Goal: Information Seeking & Learning: Check status

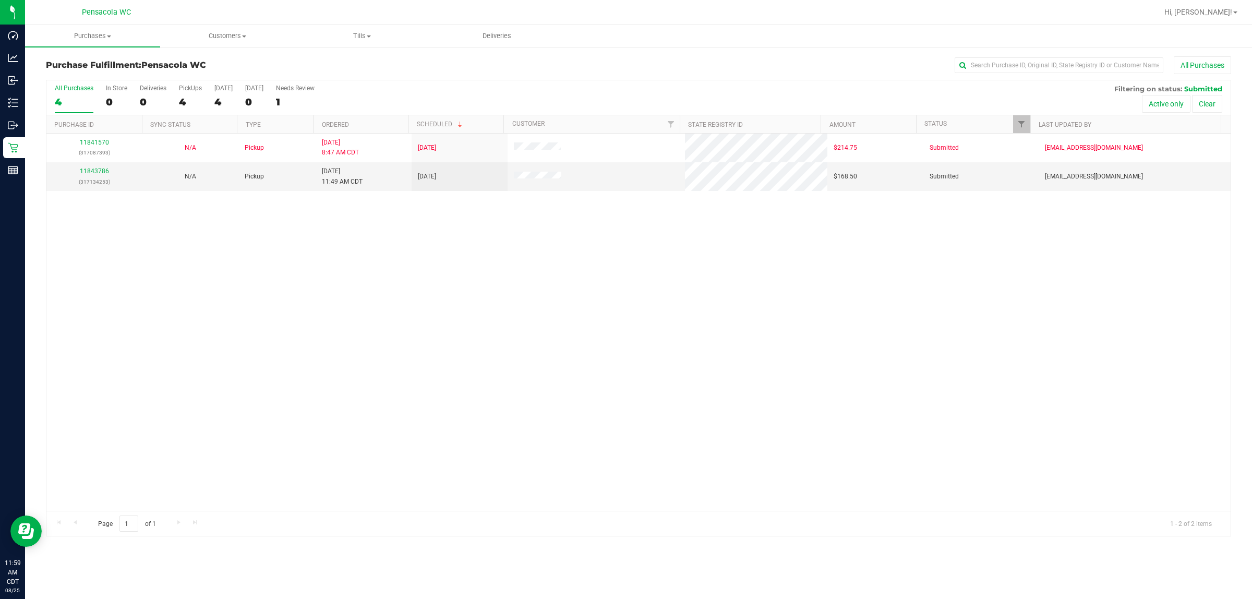
click at [874, 420] on div "11841570 (317087393) N/A Pickup [DATE] 8:47 AM CDT 8/25/2025 $214.75 Submitted …" at bounding box center [638, 322] width 1184 height 377
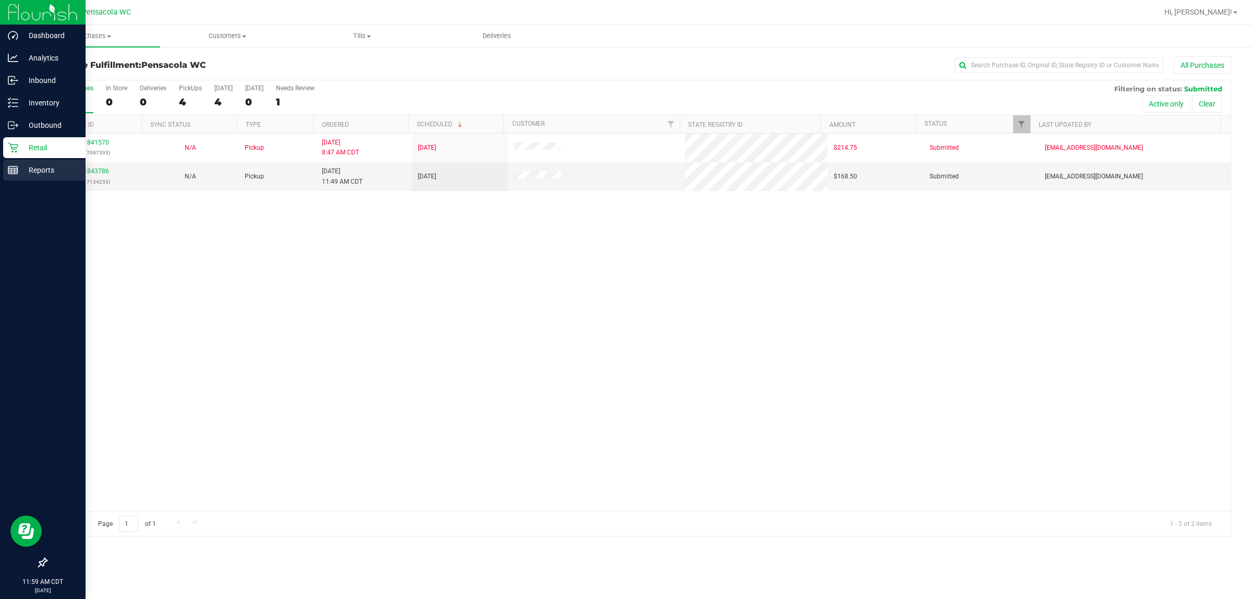
click at [7, 179] on div "Reports" at bounding box center [44, 170] width 82 height 21
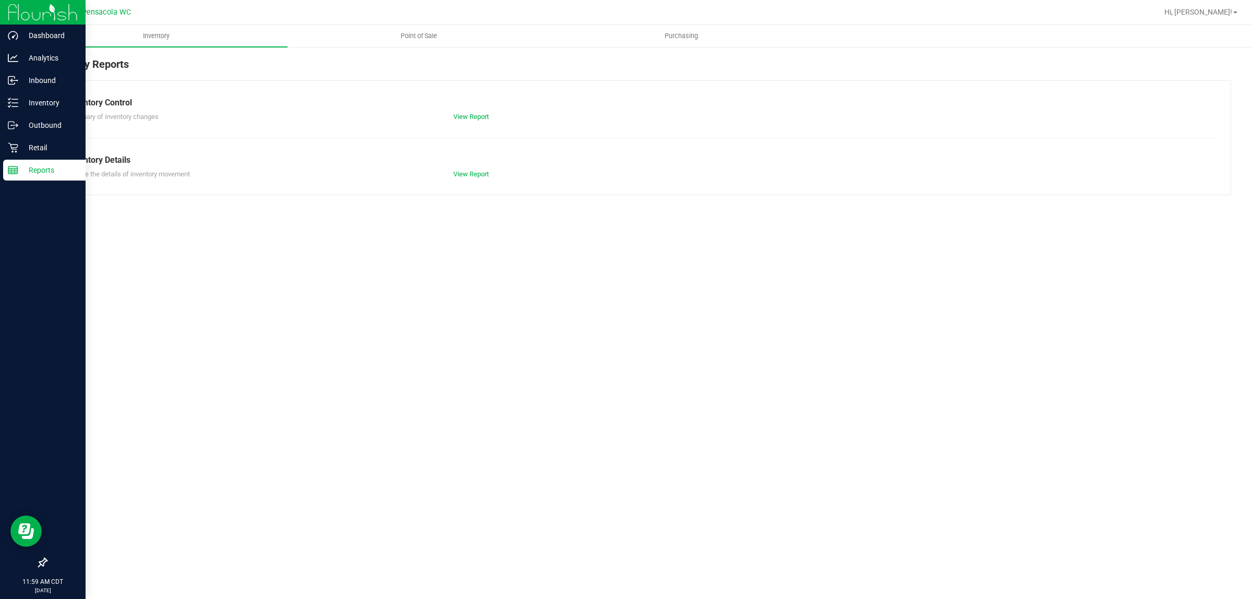
click at [434, 35] on span "Point of Sale" at bounding box center [418, 35] width 65 height 9
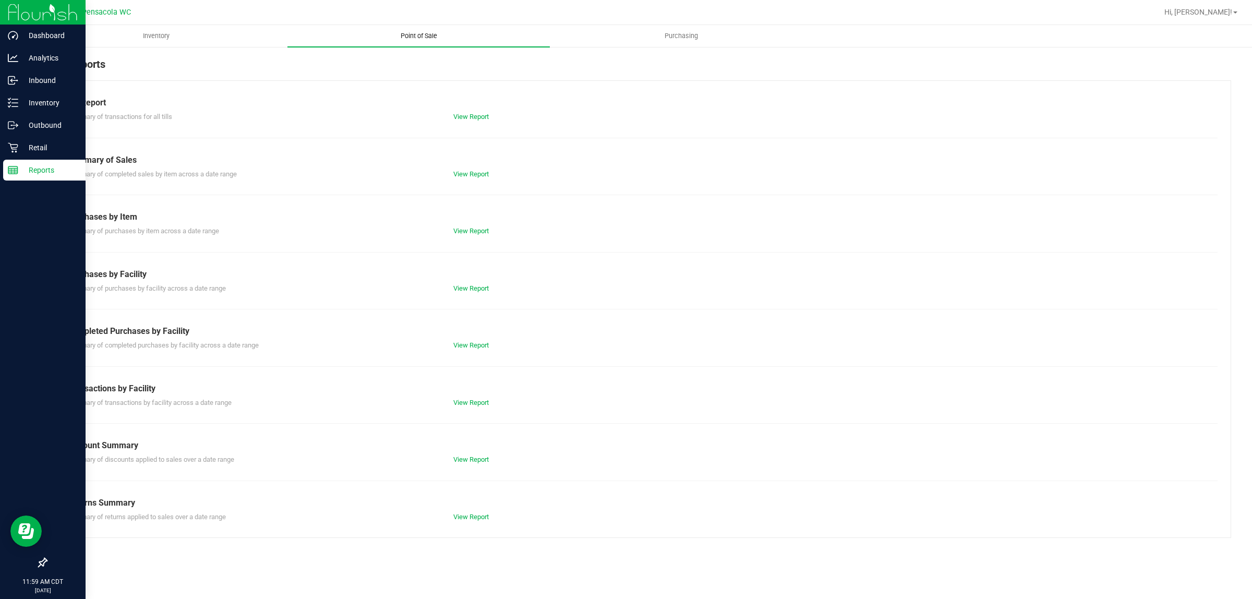
click at [475, 345] on link "View Report" at bounding box center [470, 345] width 35 height 8
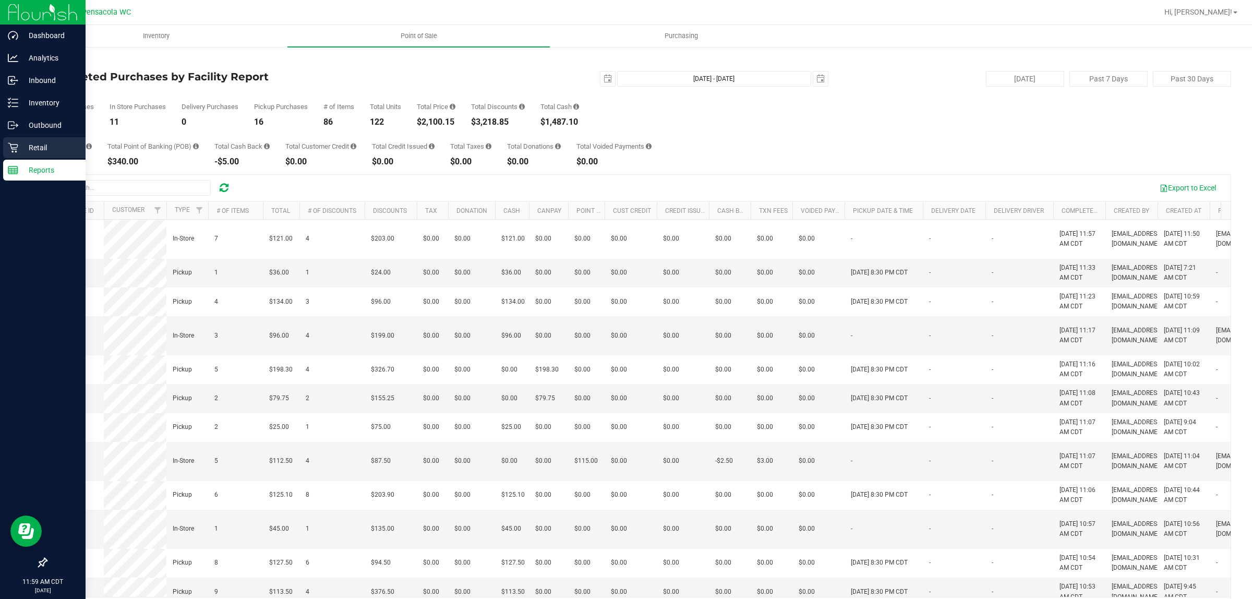
click at [11, 147] on icon at bounding box center [13, 148] width 10 height 10
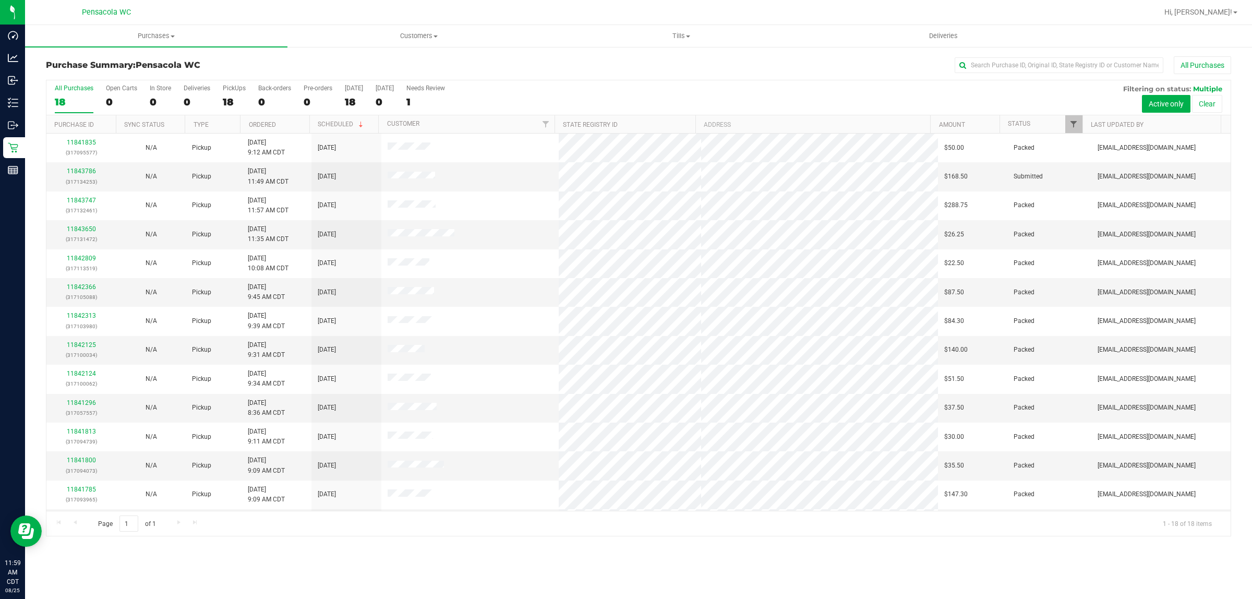
click at [1073, 128] on span "Filter" at bounding box center [1073, 124] width 8 height 8
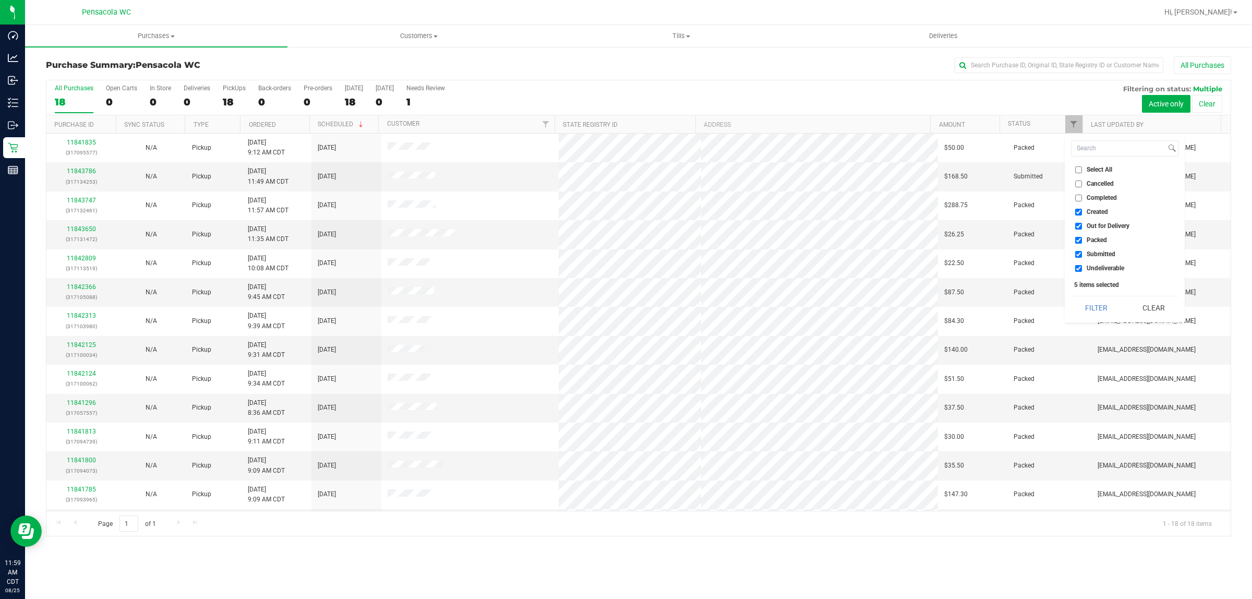
click at [1102, 173] on span "Select All" at bounding box center [1099, 169] width 26 height 6
click at [1082, 173] on input "Select All" at bounding box center [1078, 169] width 7 height 7
checkbox input "true"
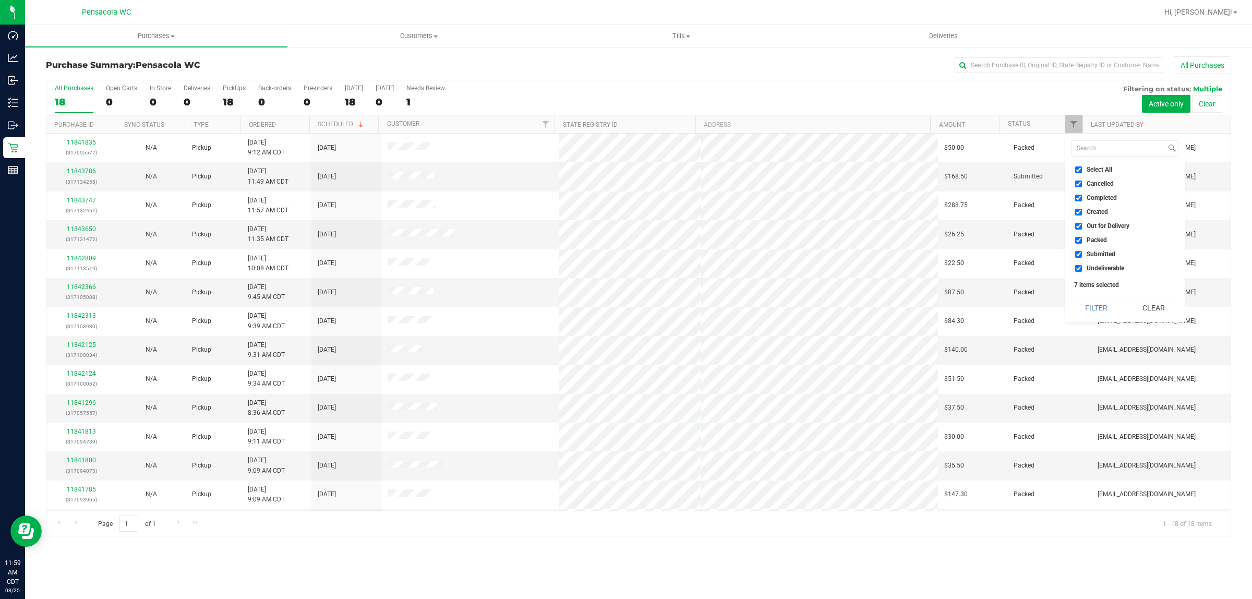
click at [1103, 171] on span "Select All" at bounding box center [1099, 169] width 26 height 6
click at [1082, 171] on input "Select All" at bounding box center [1078, 169] width 7 height 7
checkbox input "false"
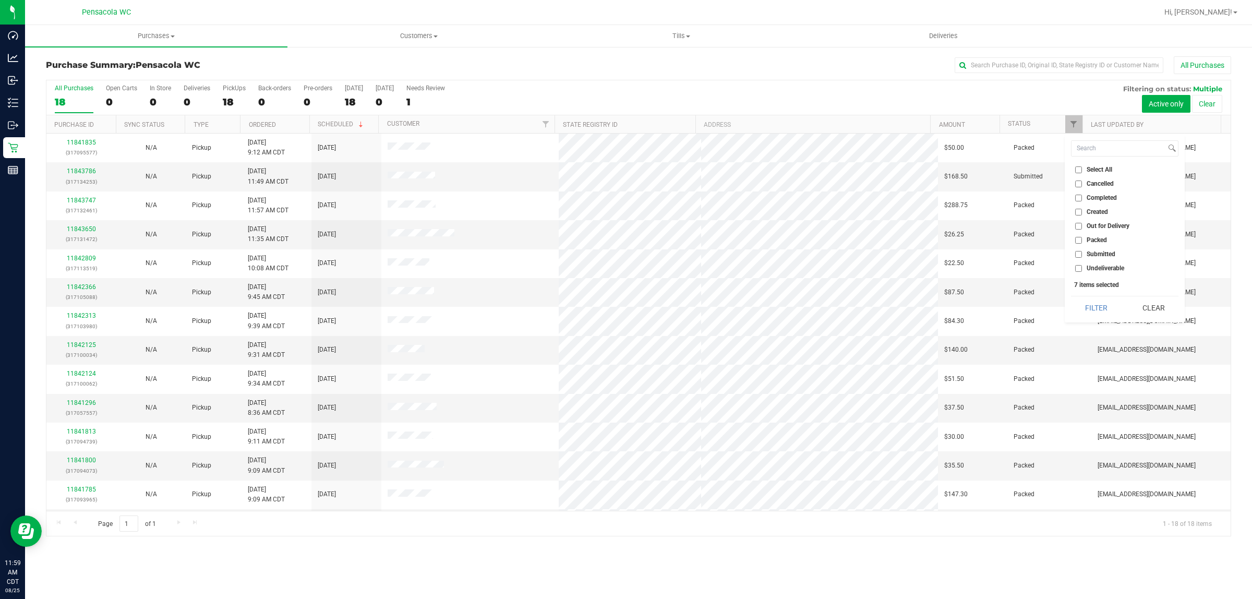
checkbox input "false"
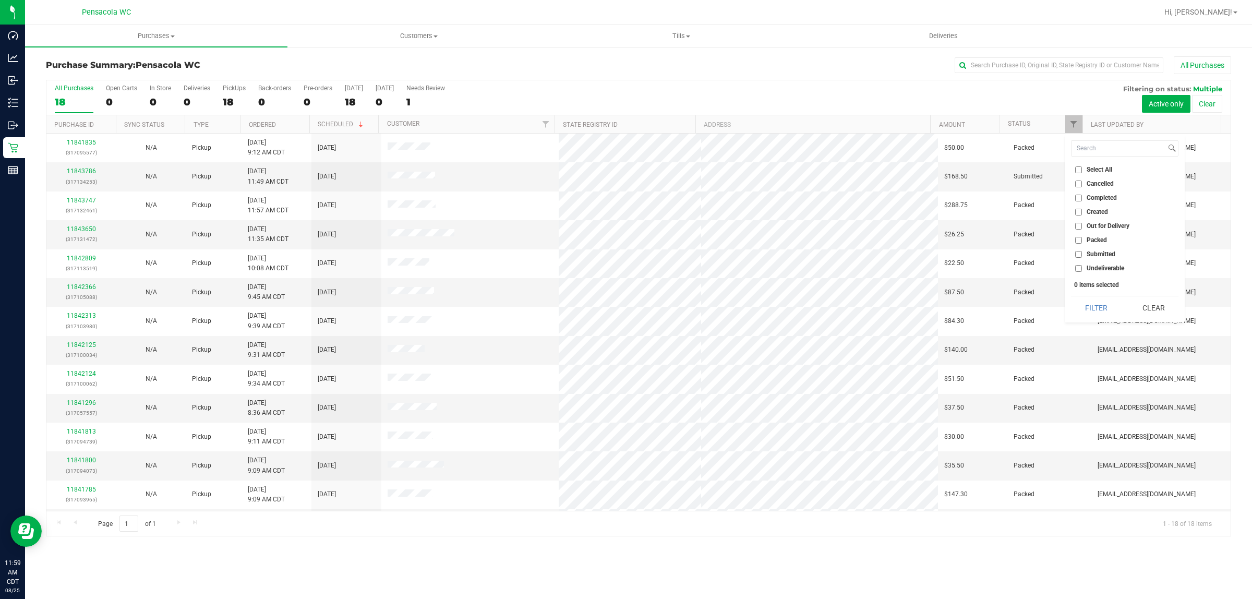
click at [1094, 254] on span "Submitted" at bounding box center [1100, 254] width 29 height 6
click at [1082, 254] on input "Submitted" at bounding box center [1078, 254] width 7 height 7
checkbox input "true"
click at [1098, 305] on button "Filter" at bounding box center [1096, 307] width 50 height 23
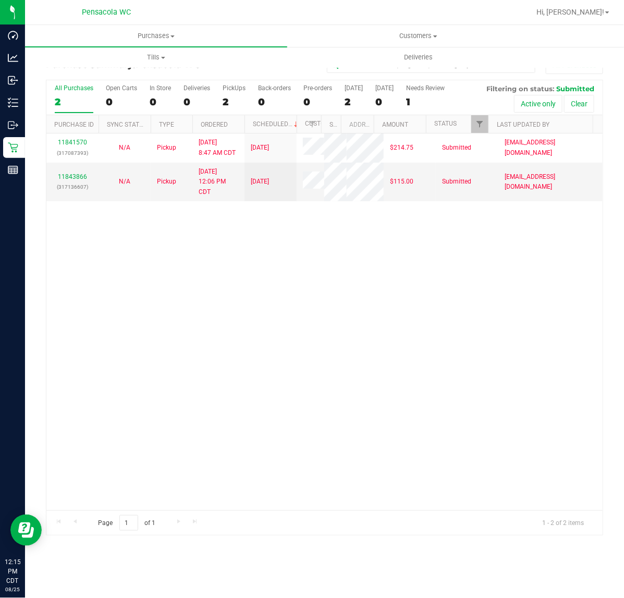
click at [154, 581] on div "Purchases Summary of purchases Fulfillment All purchases Customers All customer…" at bounding box center [324, 311] width 599 height 573
click at [10, 177] on div "Reports" at bounding box center [14, 170] width 22 height 21
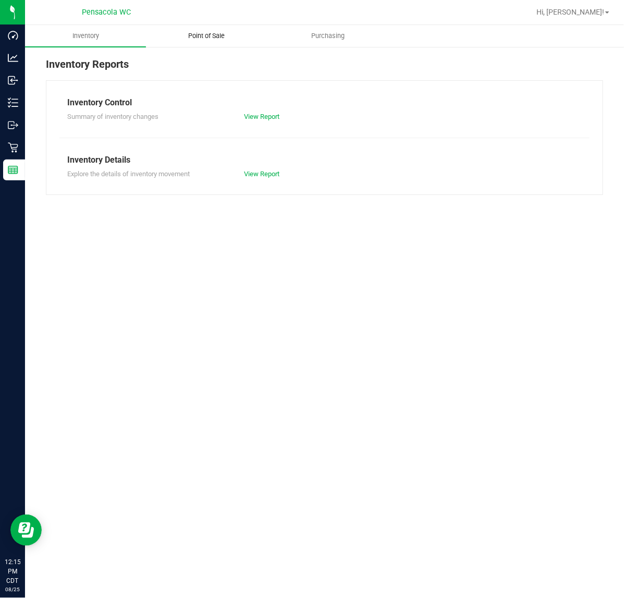
click at [206, 34] on span "Point of Sale" at bounding box center [207, 35] width 65 height 9
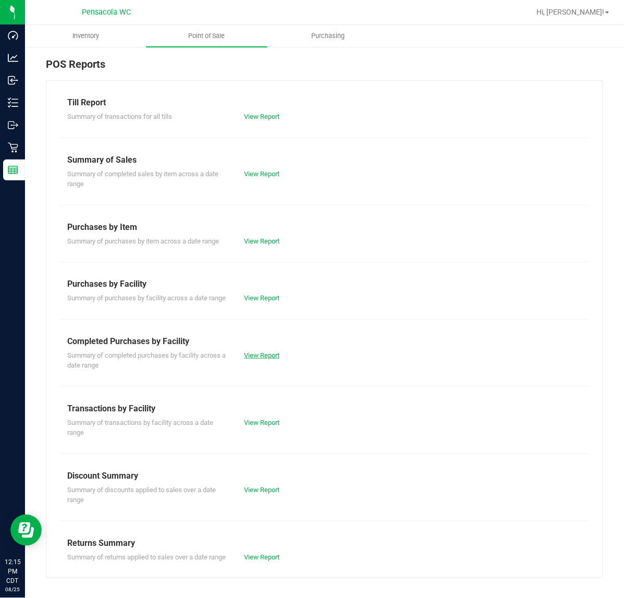
click at [254, 359] on link "View Report" at bounding box center [261, 356] width 35 height 8
